Goal: Task Accomplishment & Management: Manage account settings

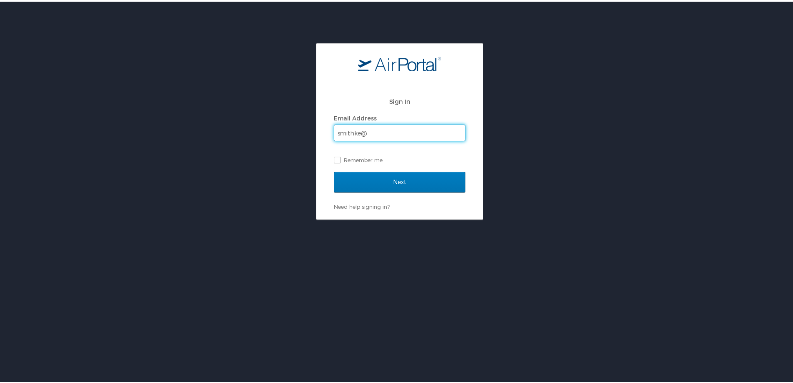
type input "[EMAIL_ADDRESS][DOMAIN_NAME]"
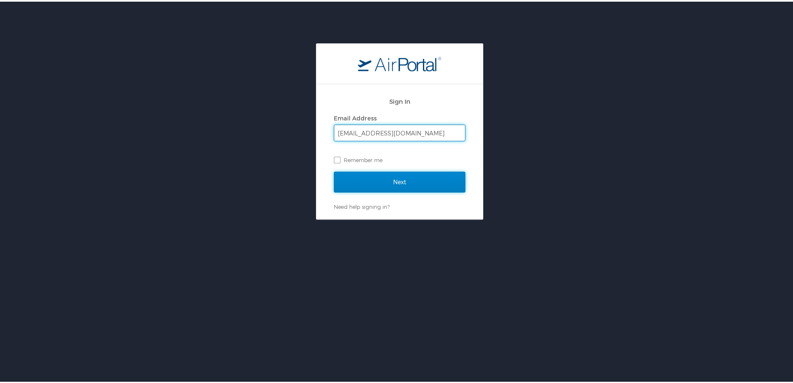
click at [373, 178] on input "Next" at bounding box center [400, 180] width 132 height 21
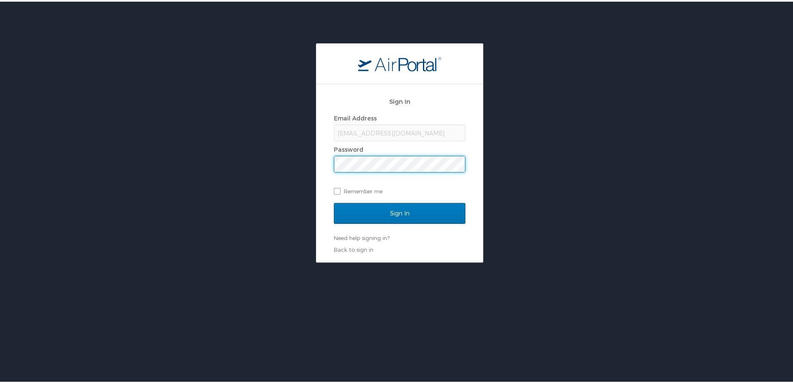
click at [334, 201] on input "Sign In" at bounding box center [400, 211] width 132 height 21
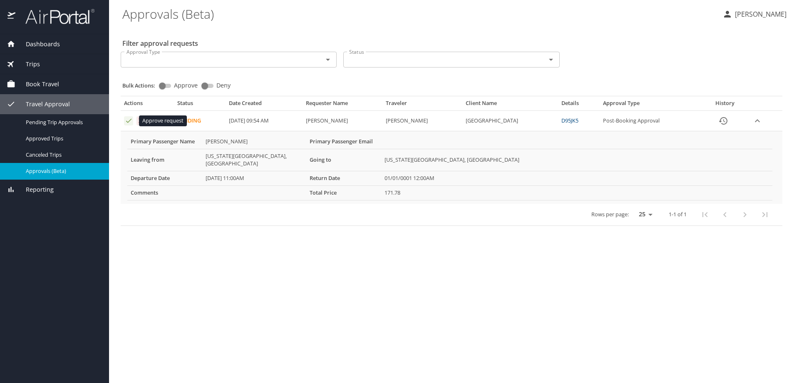
click at [127, 121] on icon "Approval table" at bounding box center [129, 121] width 8 height 8
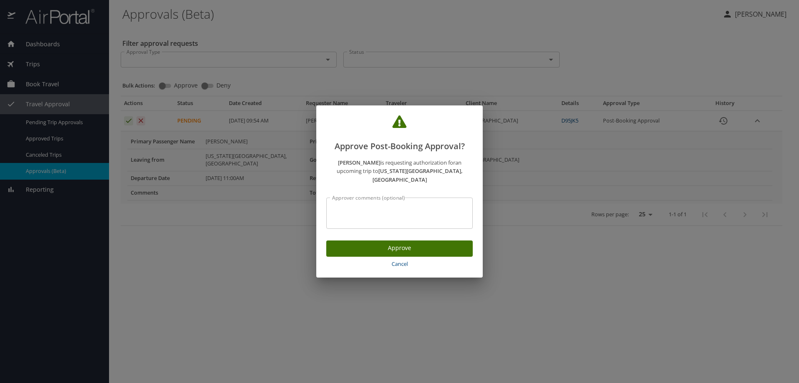
click at [377, 246] on span "Approve" at bounding box center [399, 248] width 133 height 10
